Goal: Navigation & Orientation: Find specific page/section

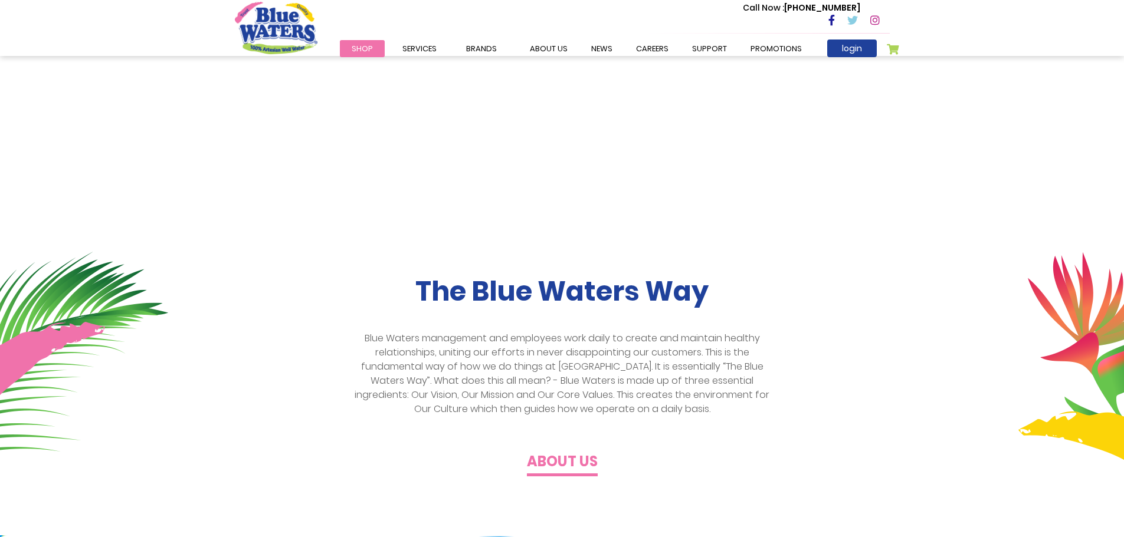
scroll to position [59, 0]
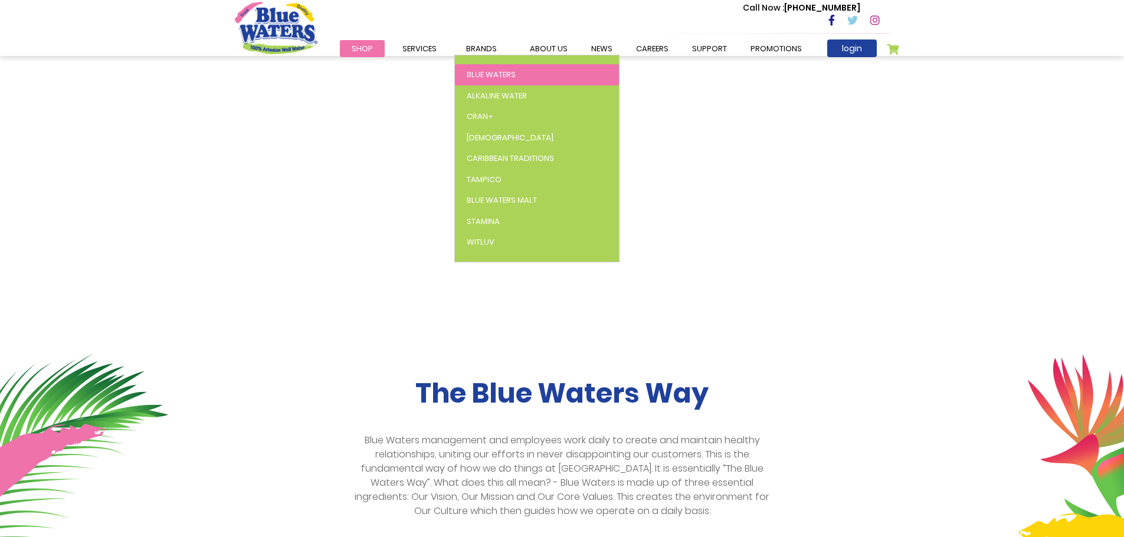
click at [487, 72] on span "Blue Waters" at bounding box center [491, 74] width 49 height 11
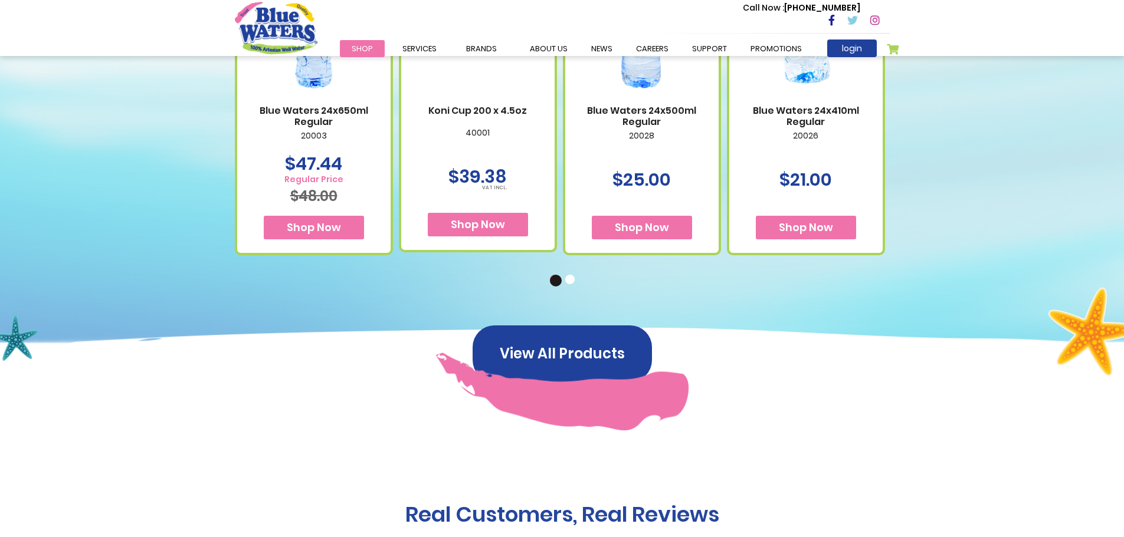
scroll to position [826, 0]
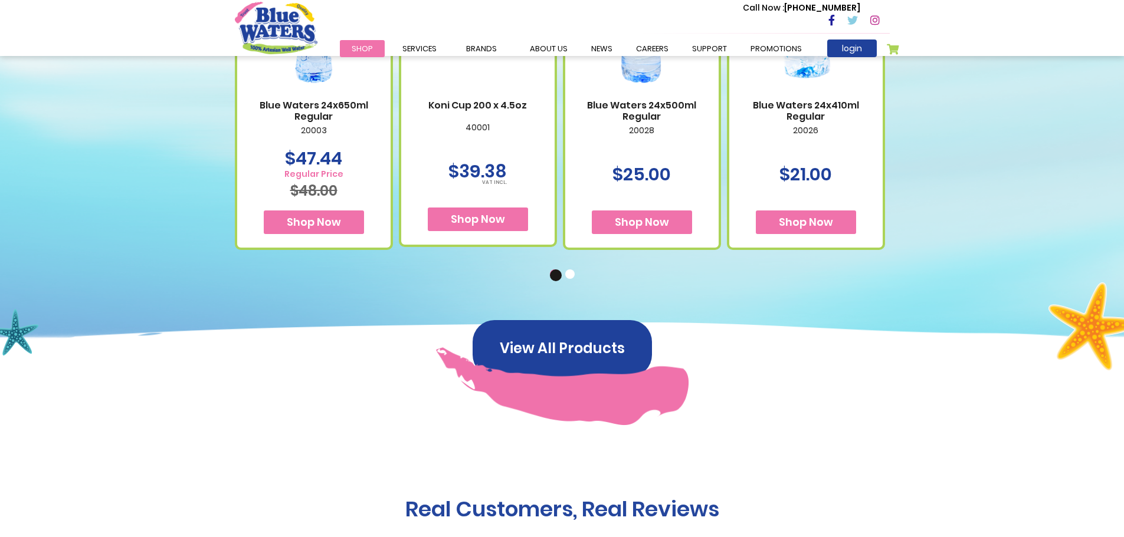
click at [570, 278] on button "2" at bounding box center [571, 276] width 12 height 12
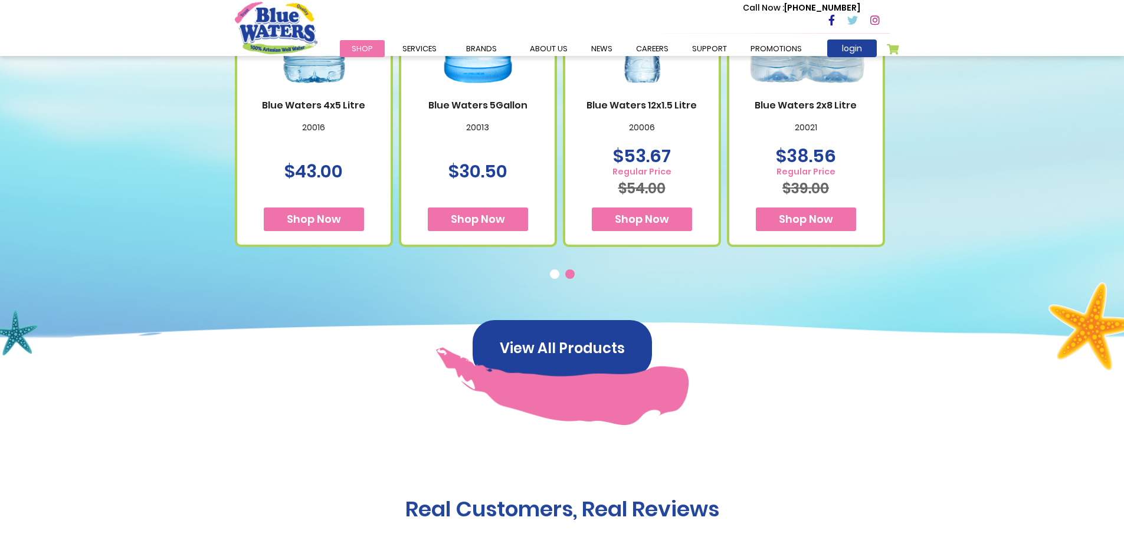
scroll to position [590, 0]
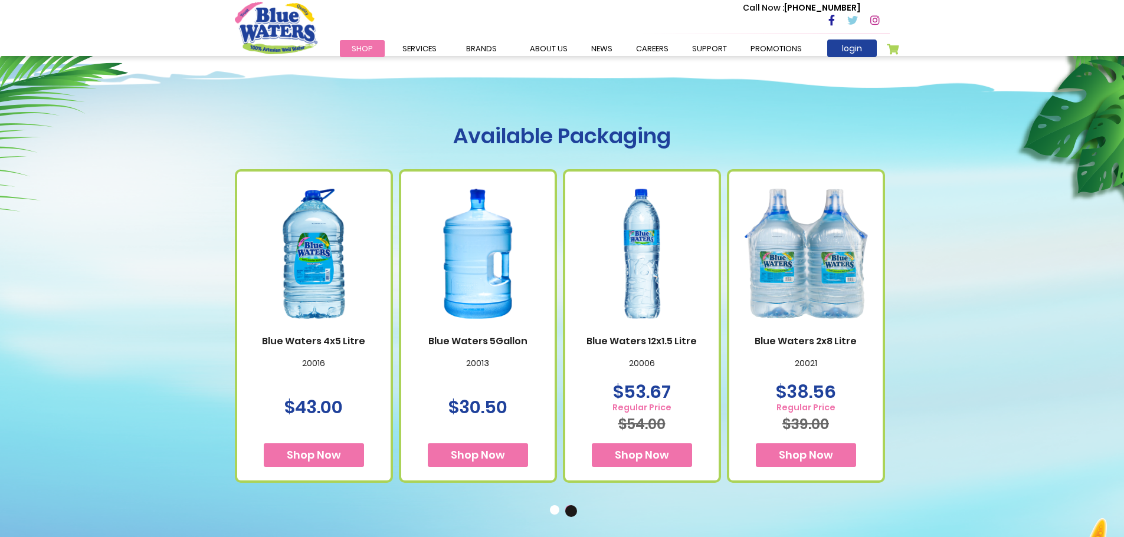
click at [554, 510] on button "1" at bounding box center [556, 512] width 12 height 12
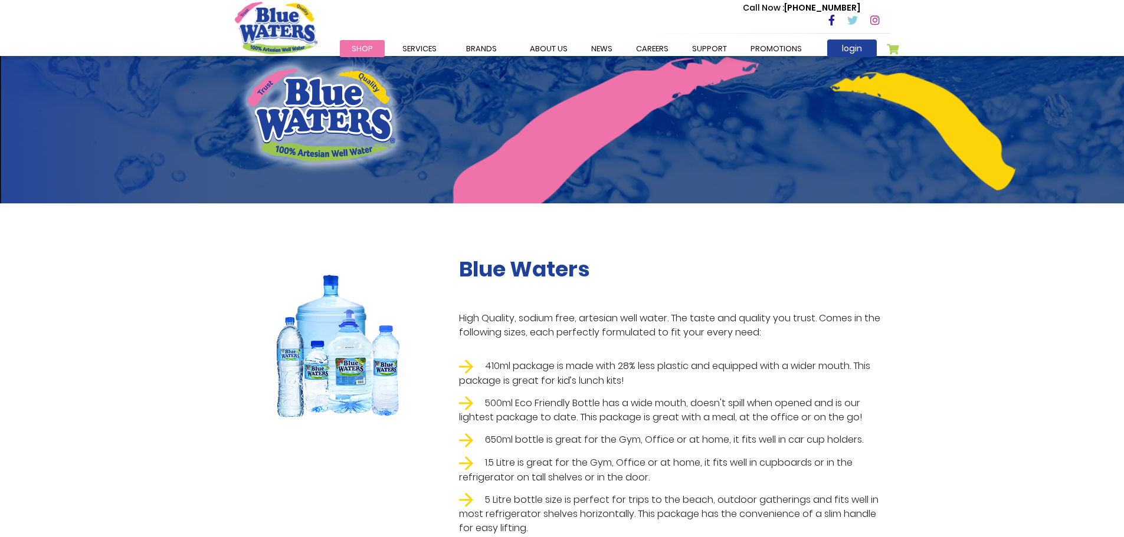
scroll to position [0, 0]
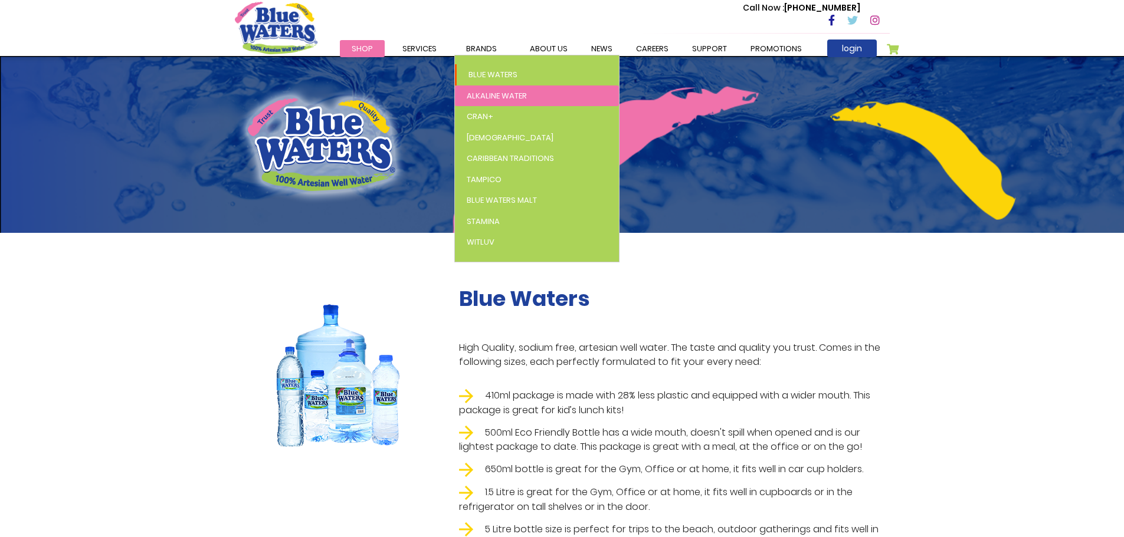
click at [508, 88] on link "Alkaline Water" at bounding box center [537, 96] width 164 height 21
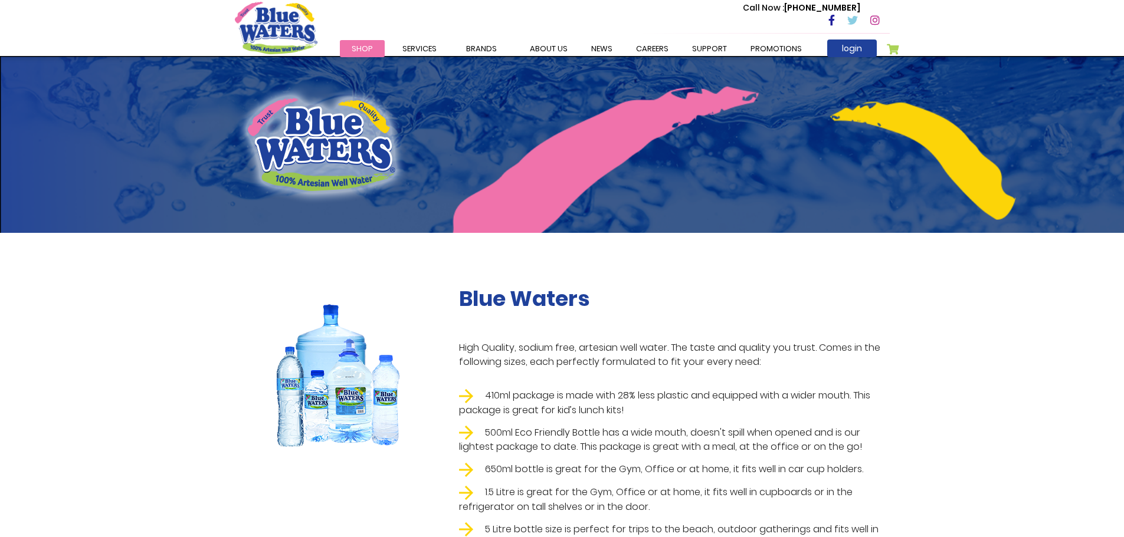
scroll to position [59, 0]
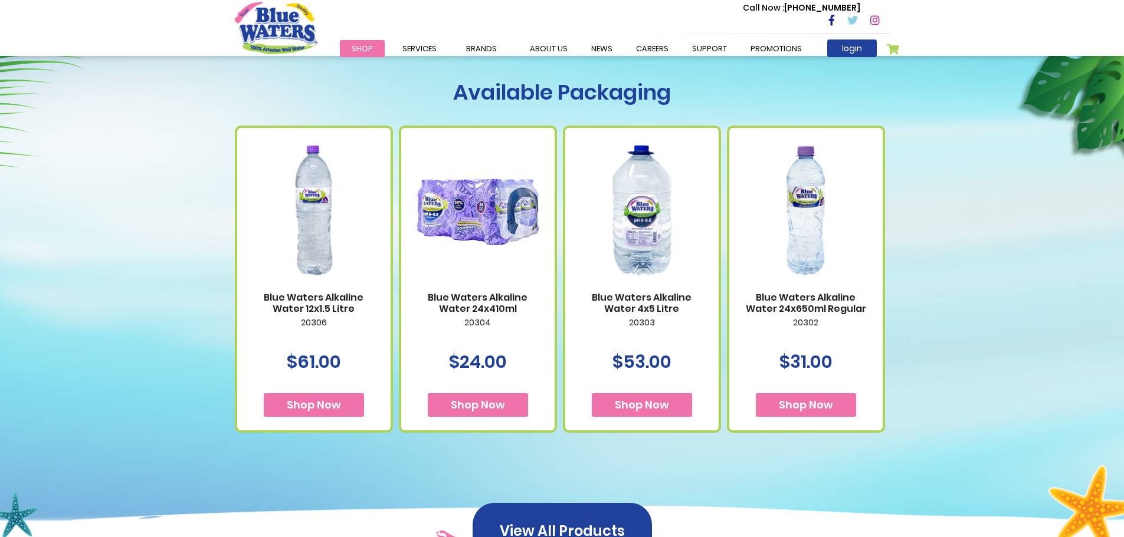
scroll to position [413, 0]
